Goal: Use online tool/utility: Utilize a website feature to perform a specific function

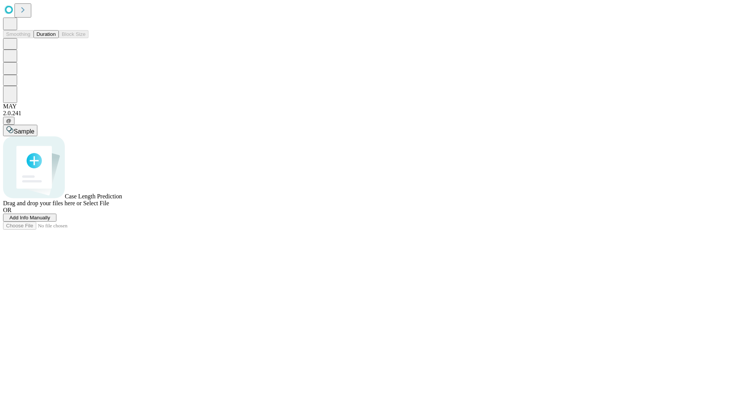
click at [50, 220] on span "Add Info Manually" at bounding box center [30, 218] width 41 height 6
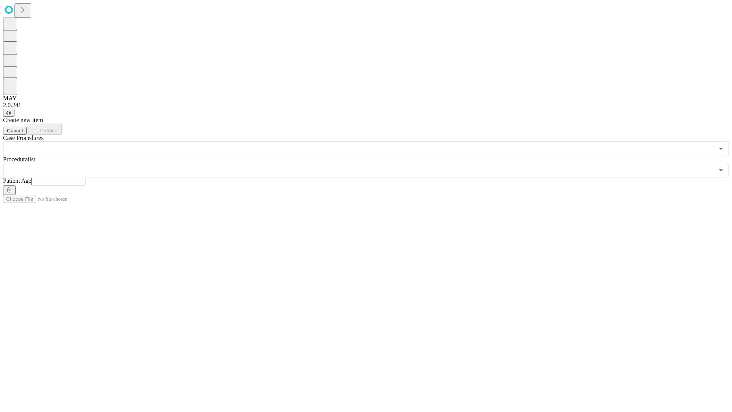
click at [85, 178] on input "text" at bounding box center [58, 182] width 54 height 8
type input "**"
click at [371, 163] on input "text" at bounding box center [358, 170] width 711 height 14
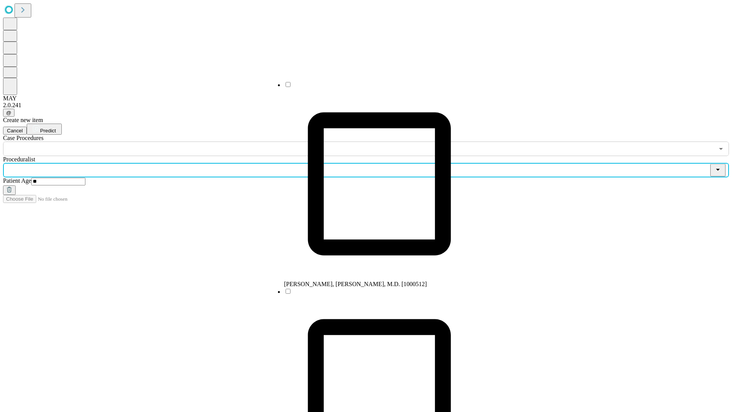
click at [372, 87] on li "[PERSON_NAME], [PERSON_NAME], M.D. [1000512]" at bounding box center [379, 184] width 191 height 207
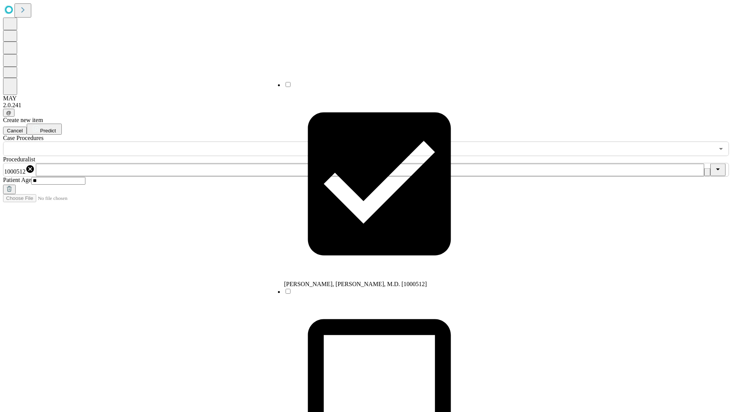
click at [160, 141] on input "text" at bounding box center [358, 148] width 711 height 14
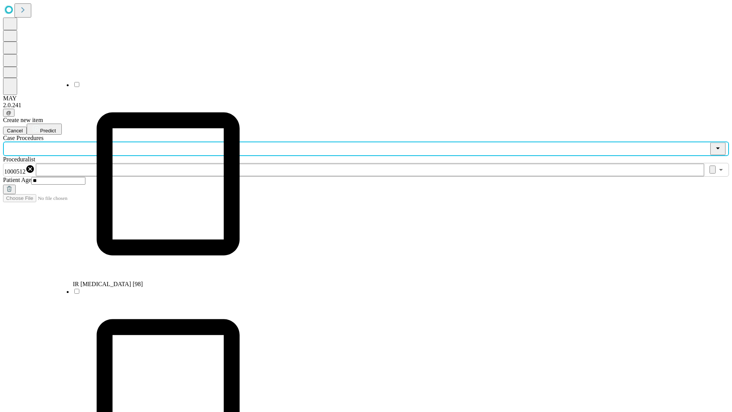
click at [160, 87] on li "IR [MEDICAL_DATA] [98]" at bounding box center [168, 184] width 191 height 207
click at [56, 128] on span "Predict" at bounding box center [48, 131] width 16 height 6
